Goal: Task Accomplishment & Management: Use online tool/utility

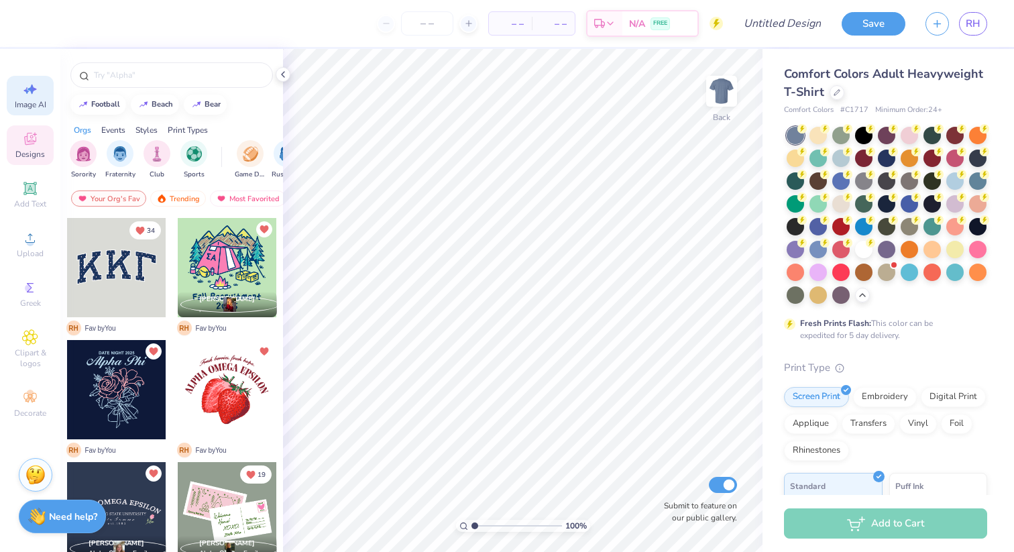
click at [30, 93] on icon at bounding box center [30, 89] width 16 height 16
select select "4"
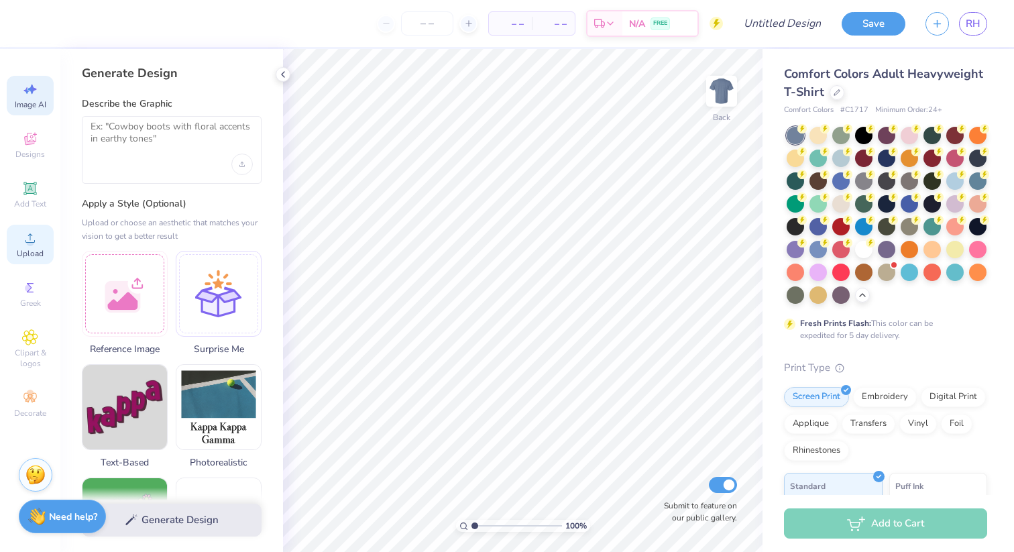
click at [38, 233] on icon at bounding box center [30, 238] width 16 height 16
click at [30, 331] on icon at bounding box center [30, 337] width 15 height 15
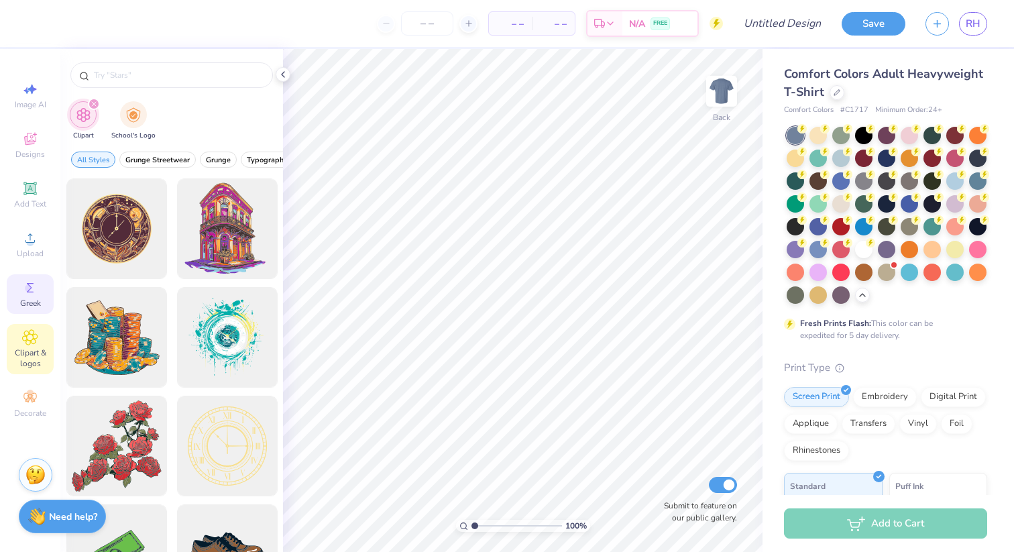
click at [38, 307] on span "Greek" at bounding box center [30, 303] width 21 height 11
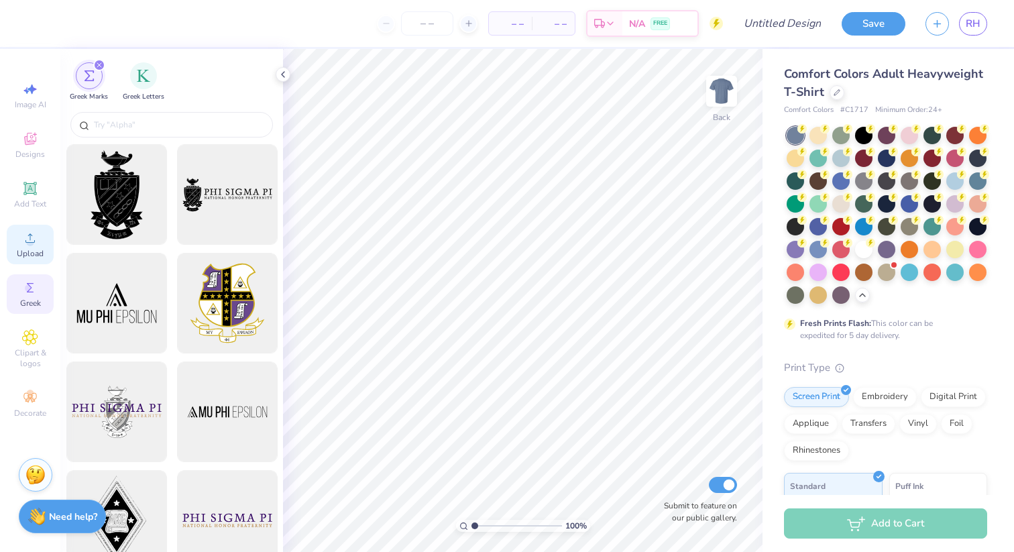
click at [34, 257] on span "Upload" at bounding box center [30, 253] width 27 height 11
click at [33, 251] on span "Upload" at bounding box center [30, 253] width 27 height 11
click at [30, 250] on span "Upload" at bounding box center [30, 253] width 27 height 11
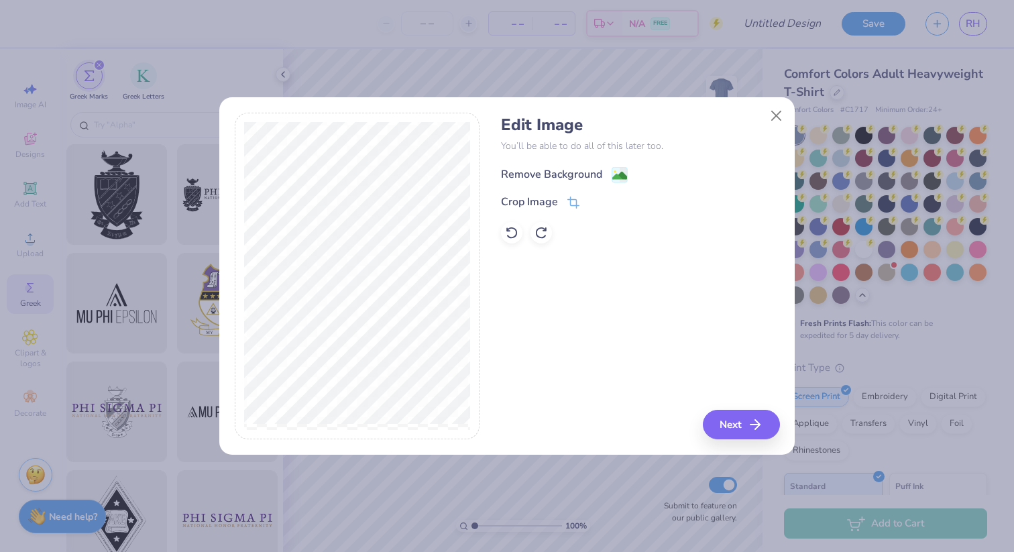
click at [577, 170] on div "Remove Background" at bounding box center [551, 174] width 101 height 16
click at [739, 422] on button "Next" at bounding box center [743, 425] width 77 height 30
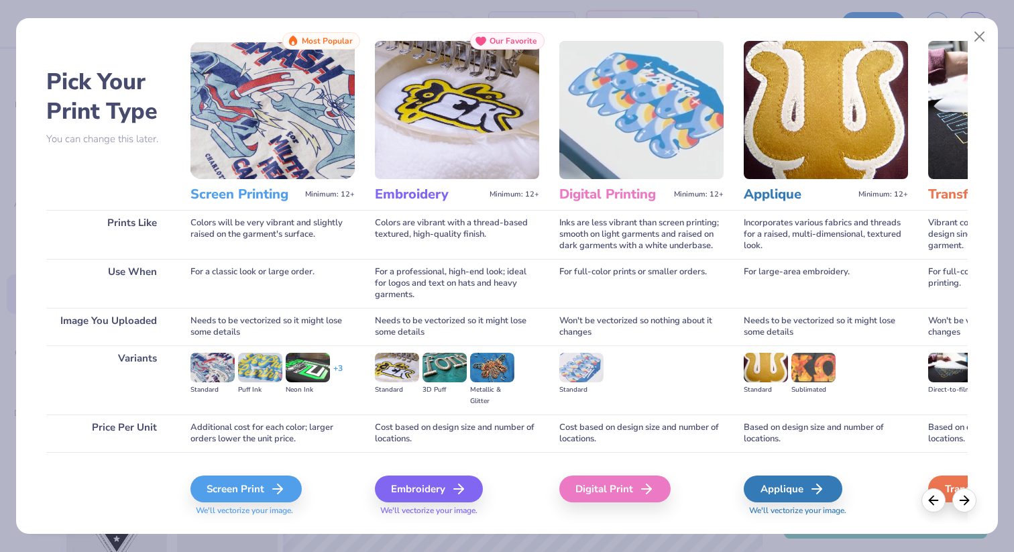
scroll to position [23, 0]
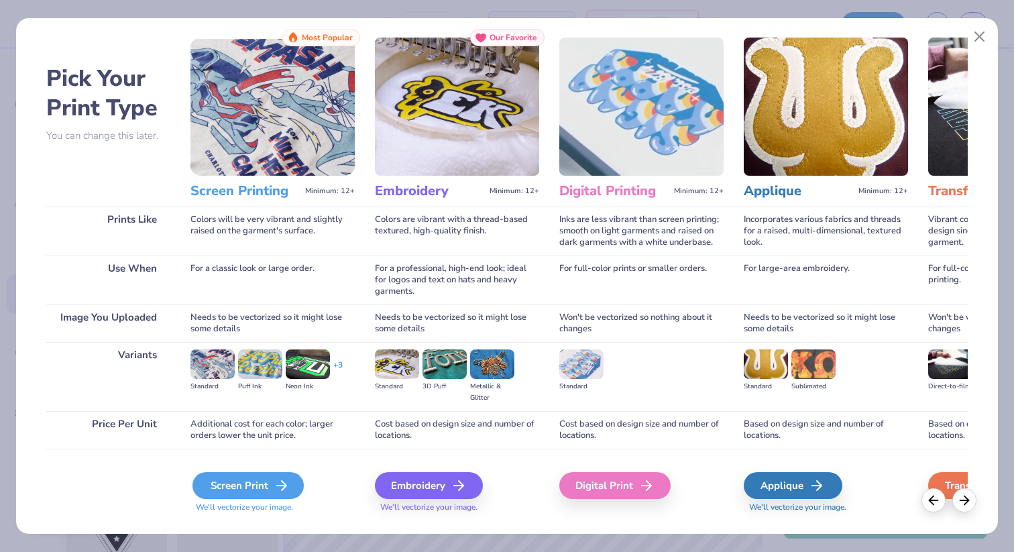
click at [262, 482] on div "Screen Print" at bounding box center [247, 485] width 111 height 27
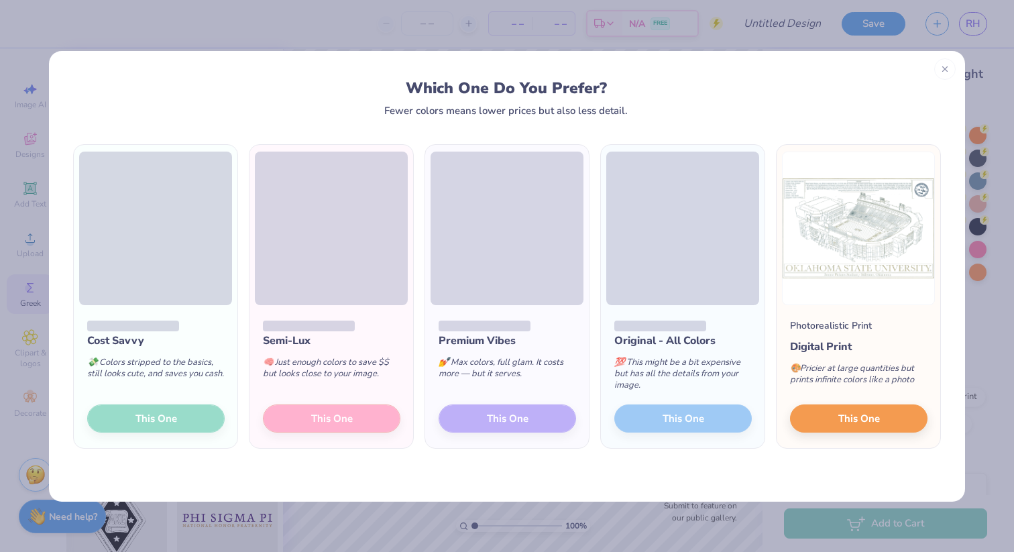
click at [306, 423] on div "Semi-Lux 🧠 Just enough colors to save $$ but looks close to your image. This One" at bounding box center [331, 376] width 164 height 143
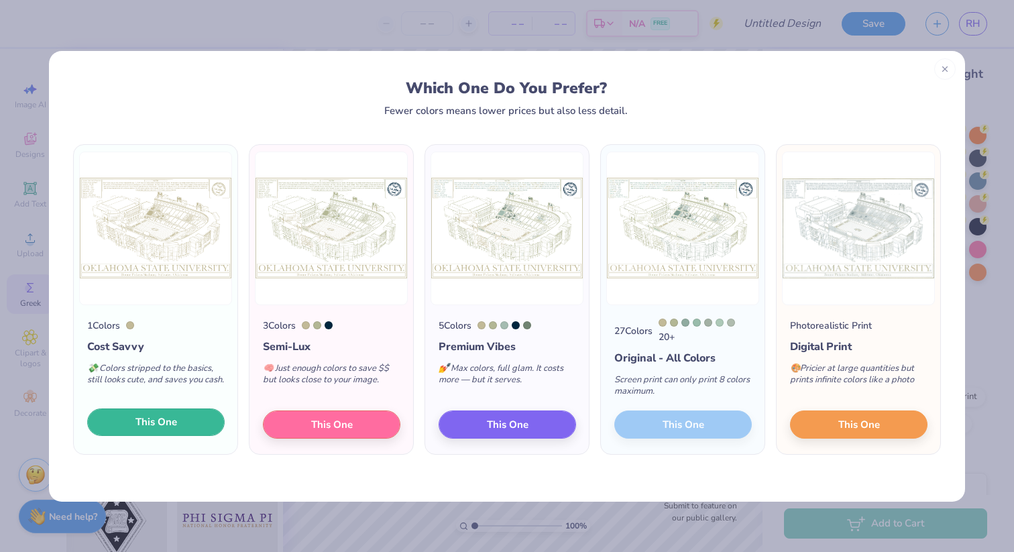
click at [201, 418] on button "This One" at bounding box center [155, 422] width 137 height 28
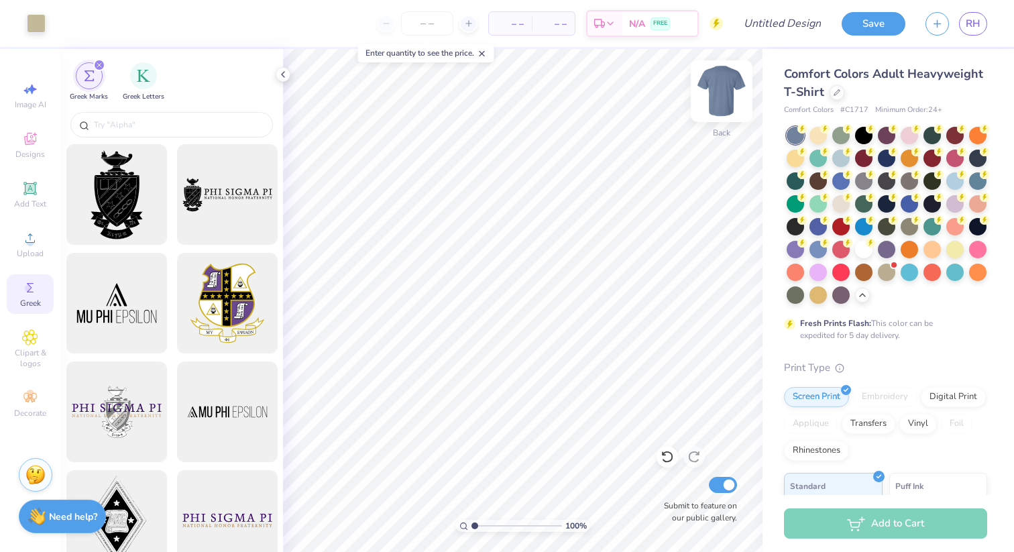
click at [719, 87] on img at bounding box center [722, 91] width 54 height 54
click at [720, 95] on img at bounding box center [722, 91] width 54 height 54
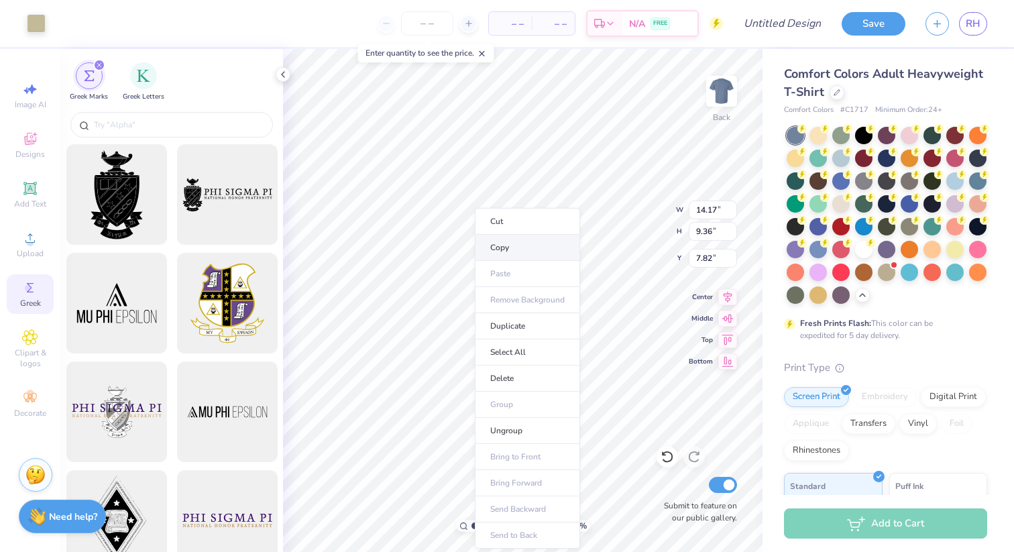
click at [511, 247] on li "Copy" at bounding box center [527, 248] width 105 height 26
click at [525, 224] on li "Cut" at bounding box center [538, 221] width 105 height 27
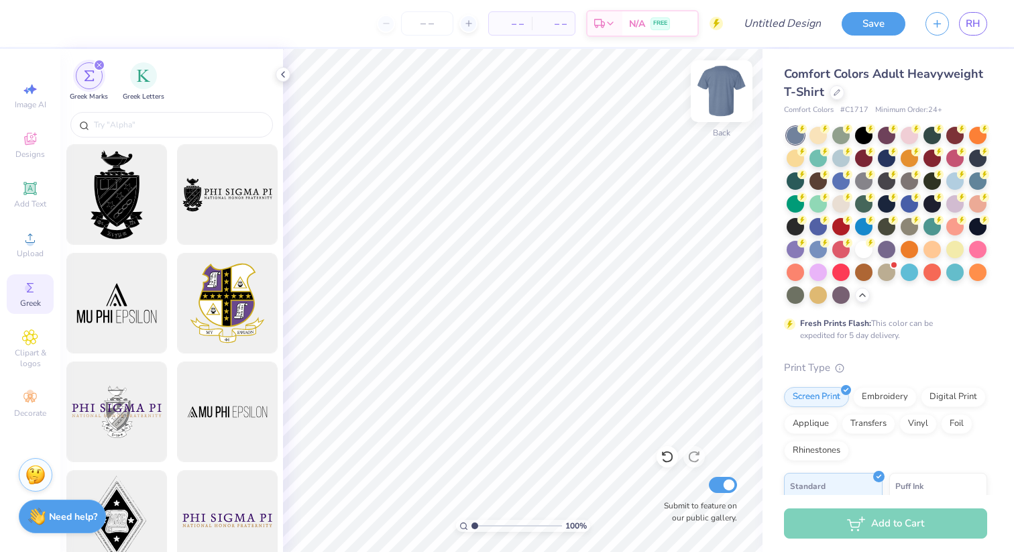
click at [715, 94] on img at bounding box center [722, 91] width 54 height 54
click at [576, 266] on li "Paste" at bounding box center [612, 268] width 105 height 26
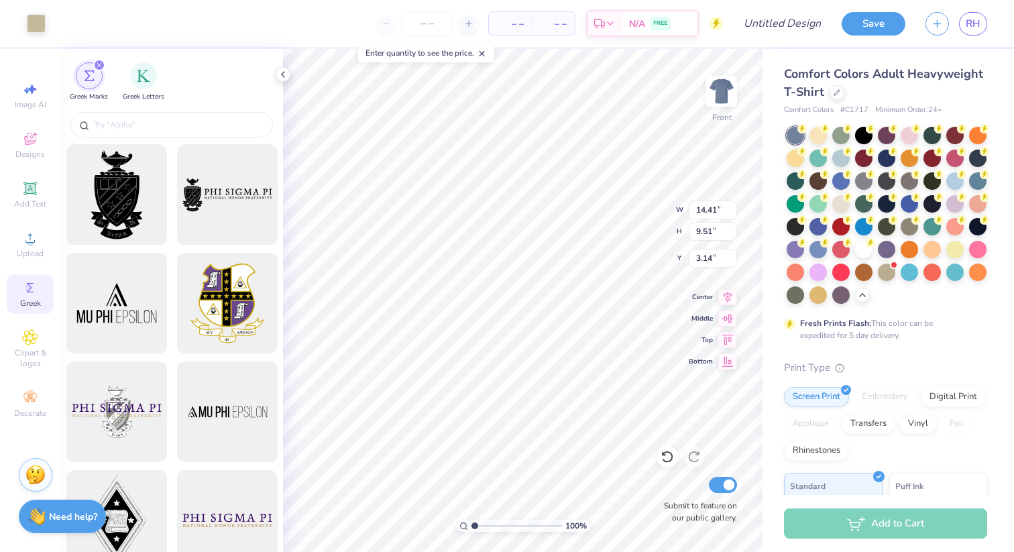
type input "13.11"
type input "8.66"
type input "5.09"
type input "7.21"
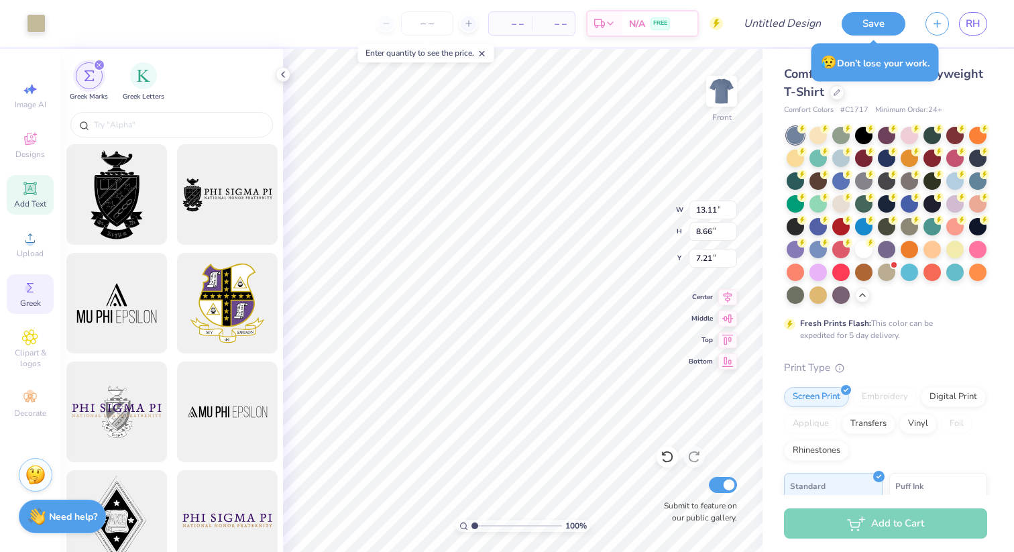
click at [32, 186] on icon at bounding box center [30, 188] width 10 height 10
type input "5.69"
type input "1.65"
type input "12.93"
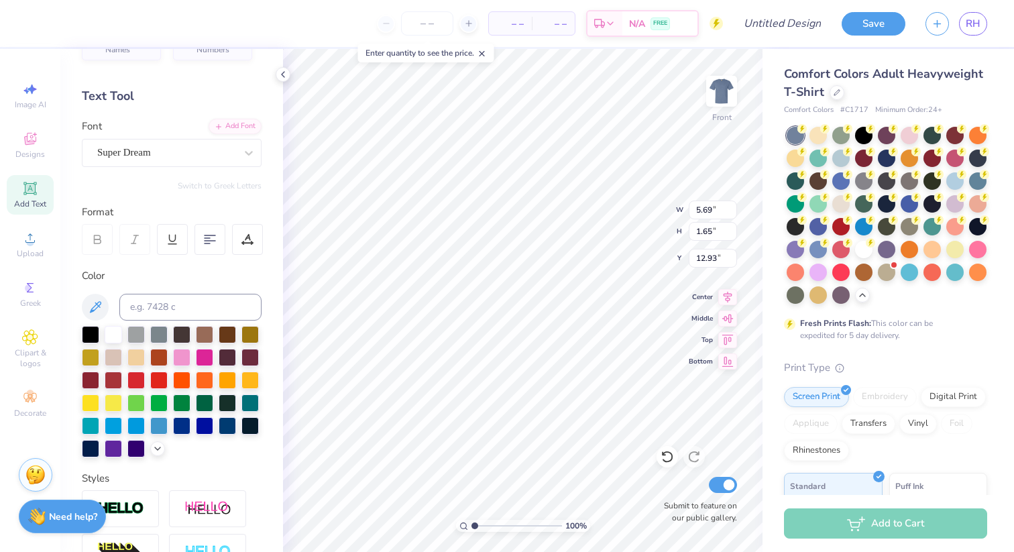
scroll to position [37, 0]
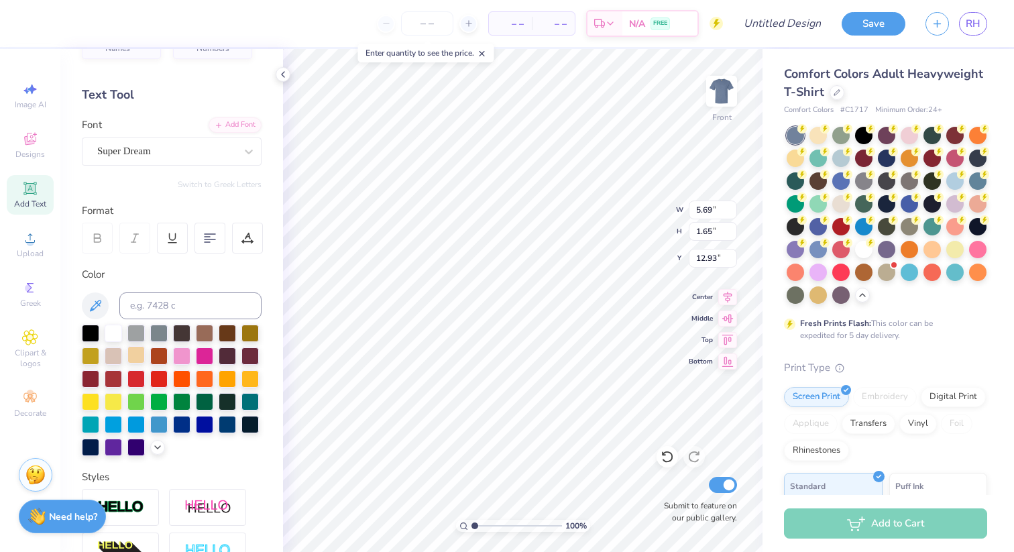
type textarea "Alpha Omega Epsilon"
click at [135, 354] on div at bounding box center [135, 354] width 17 height 17
click at [115, 354] on div at bounding box center [113, 354] width 17 height 17
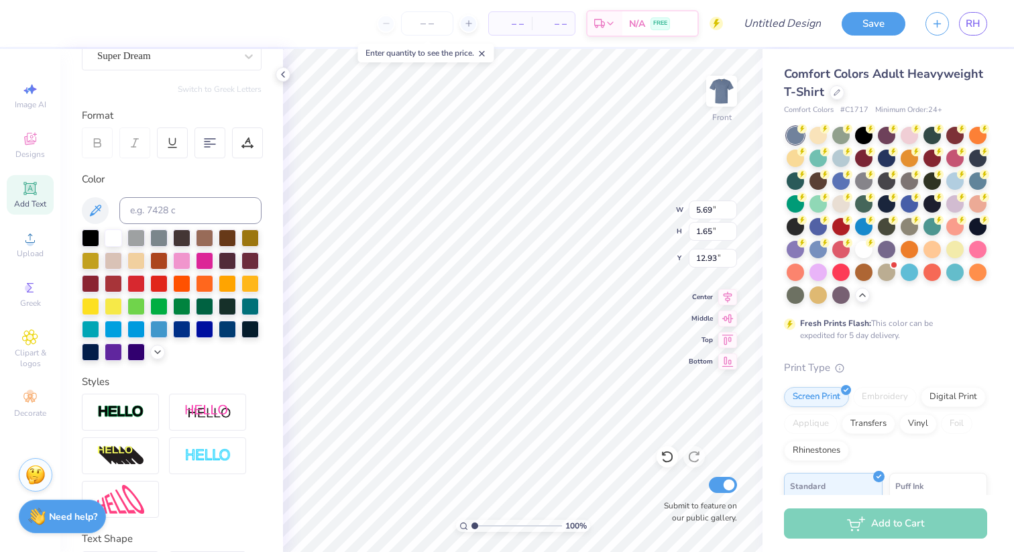
scroll to position [227, 0]
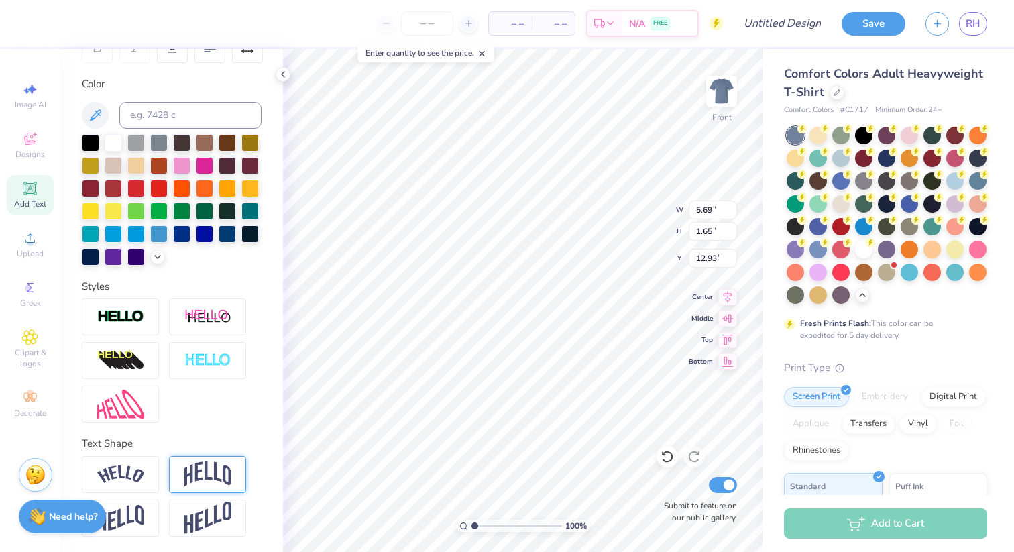
click at [184, 469] on img at bounding box center [207, 473] width 47 height 25
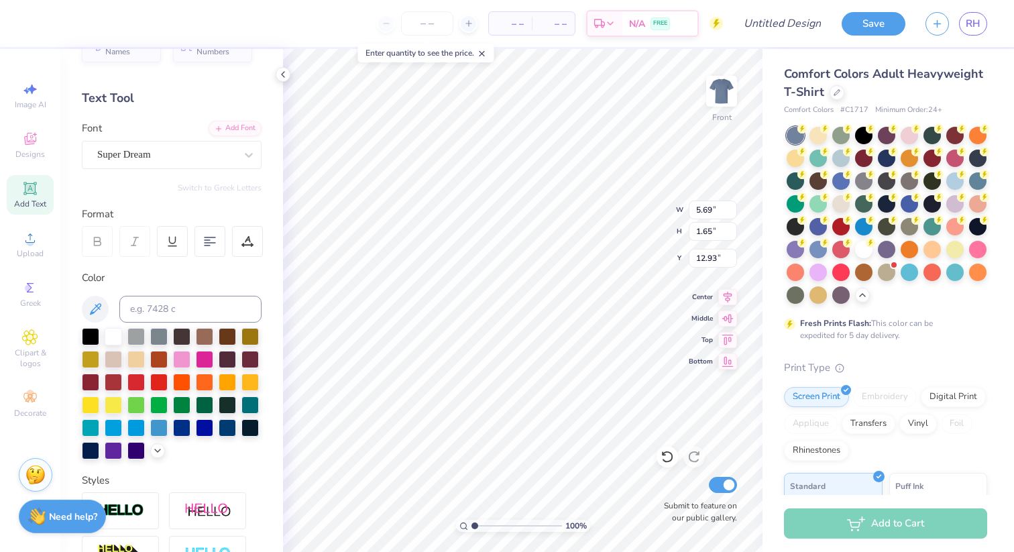
scroll to position [0, 3]
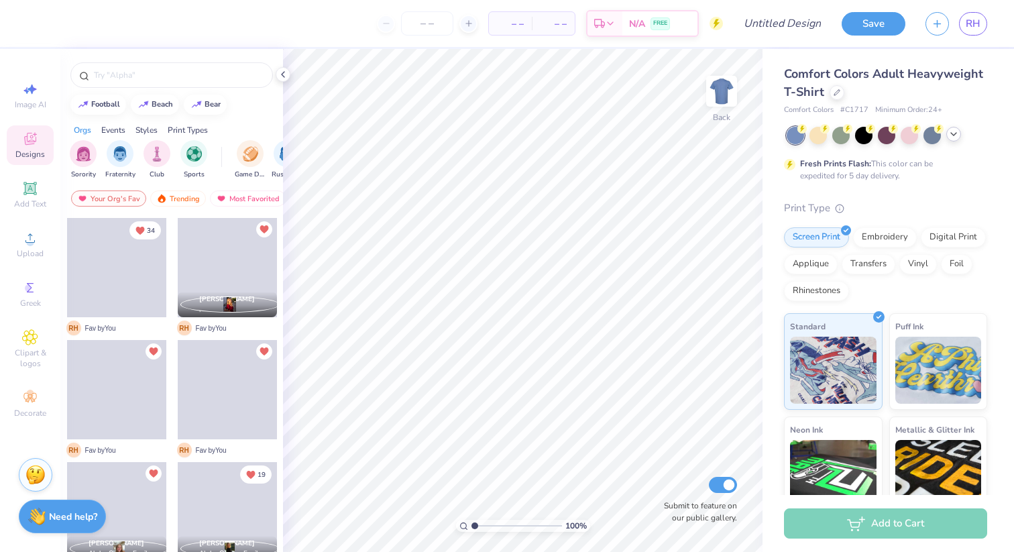
click at [956, 135] on icon at bounding box center [953, 134] width 11 height 11
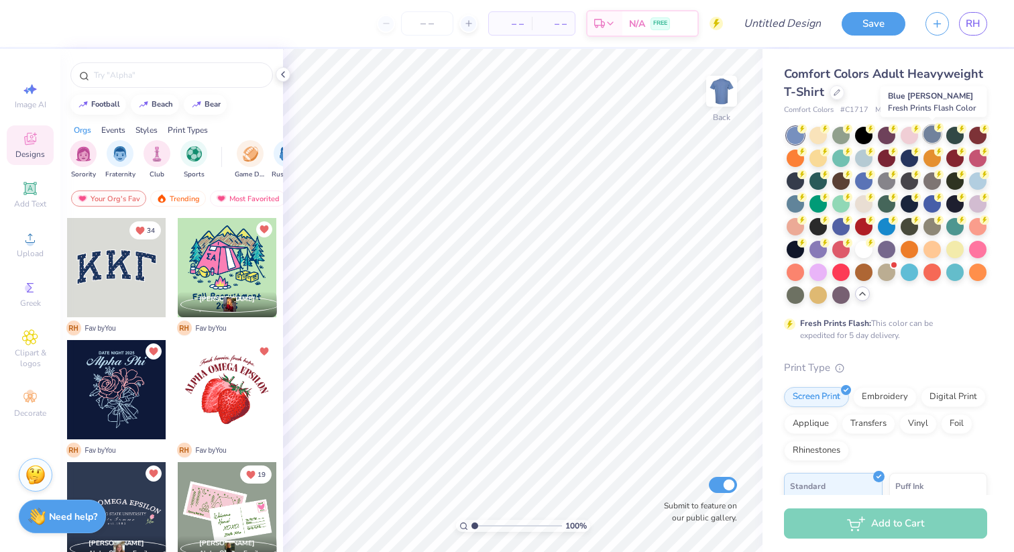
click at [935, 131] on div at bounding box center [931, 133] width 17 height 17
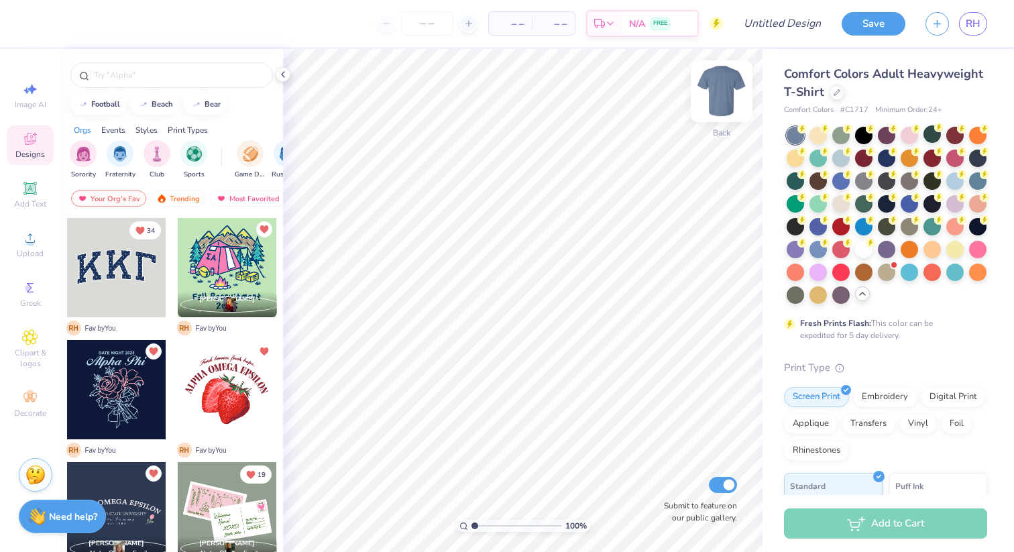
click at [722, 93] on img at bounding box center [722, 91] width 54 height 54
